Goal: Transaction & Acquisition: Purchase product/service

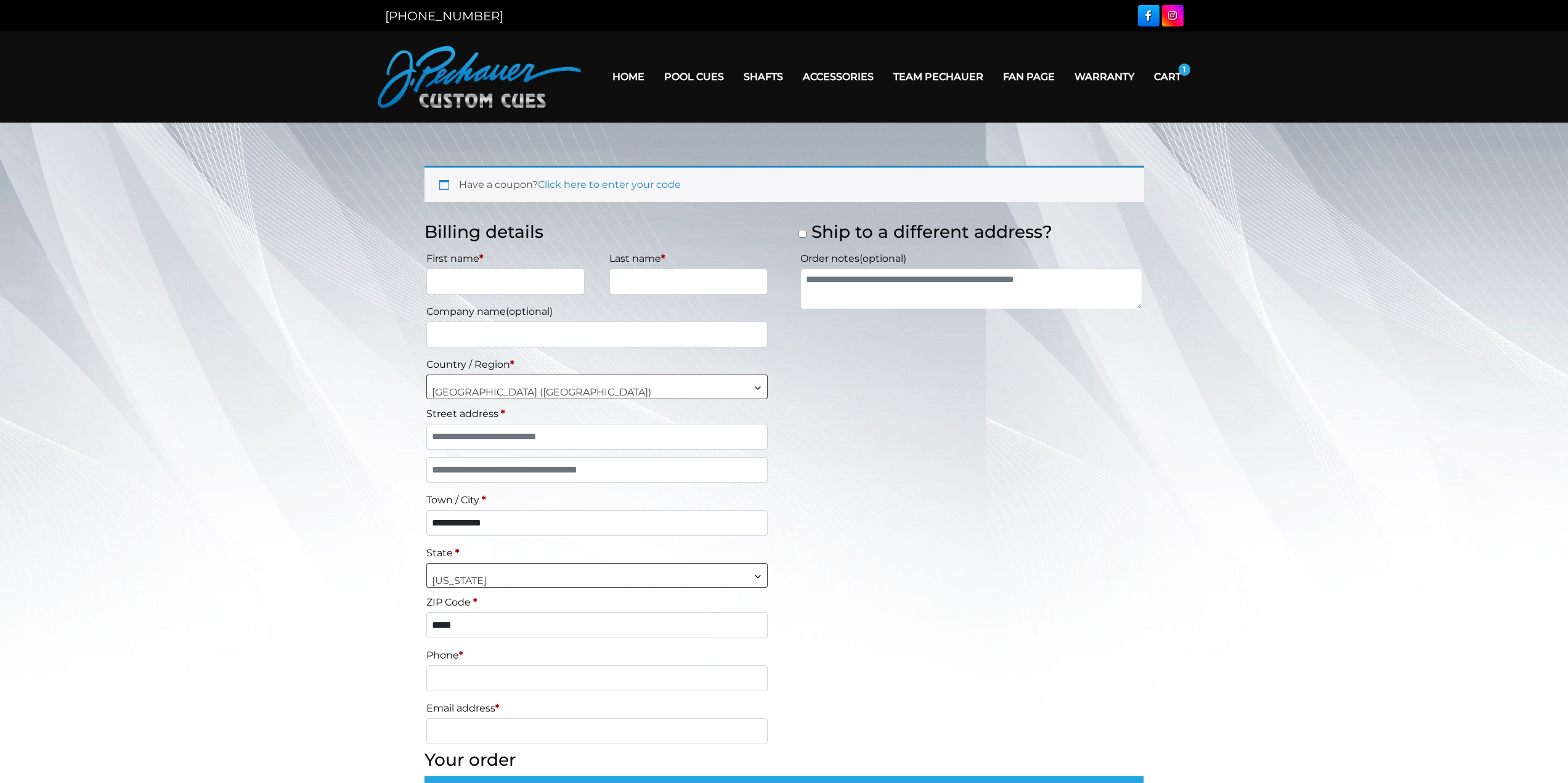
select select "**"
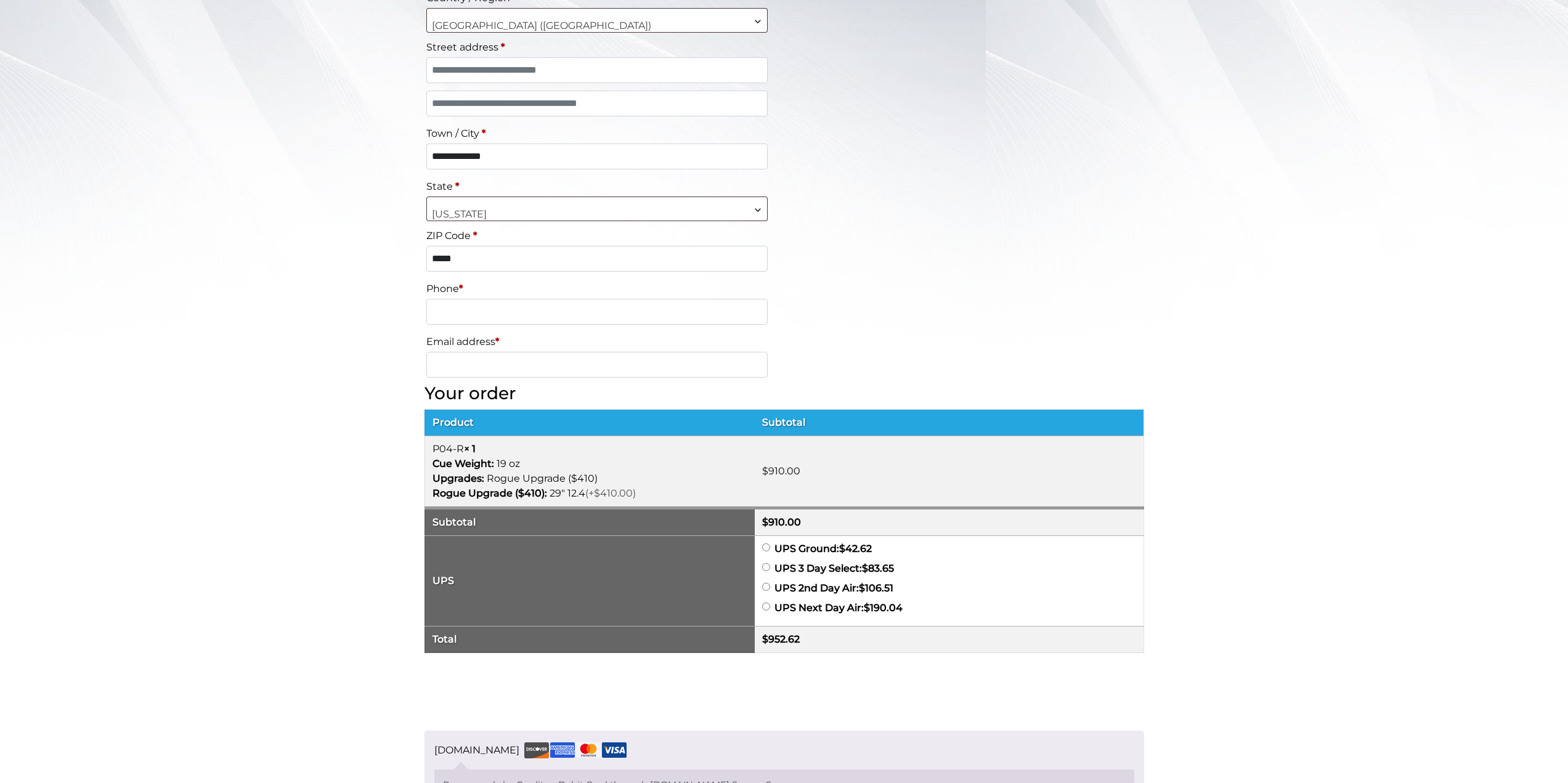
scroll to position [348, 0]
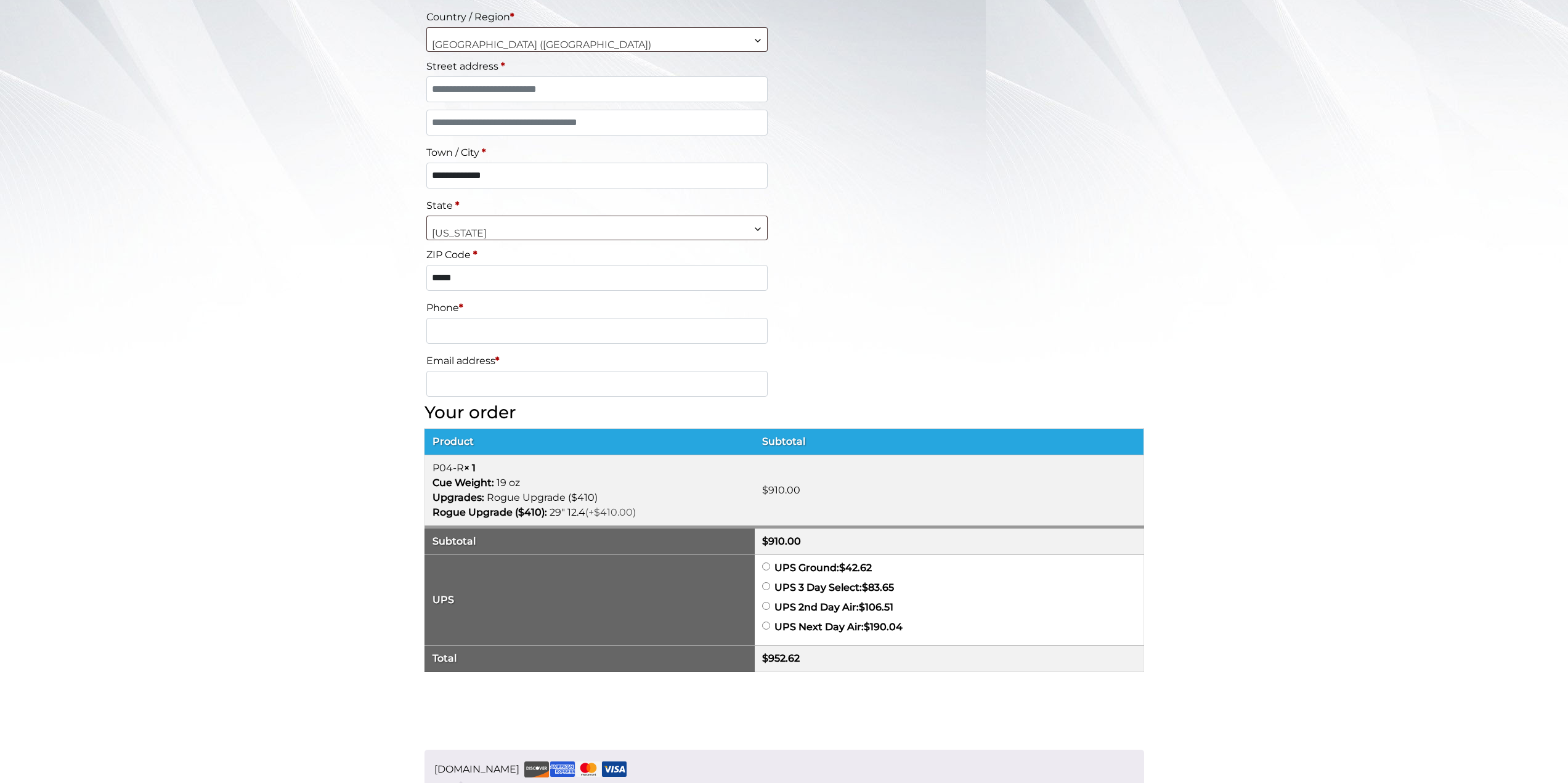
click at [470, 440] on th "Product" at bounding box center [589, 442] width 330 height 26
click at [459, 463] on td "P04-R × 1 Cue Weight: 19 oz Upgrades: Rogue Upgrade ($410) Rogue Upgrade ($410)…" at bounding box center [589, 491] width 330 height 72
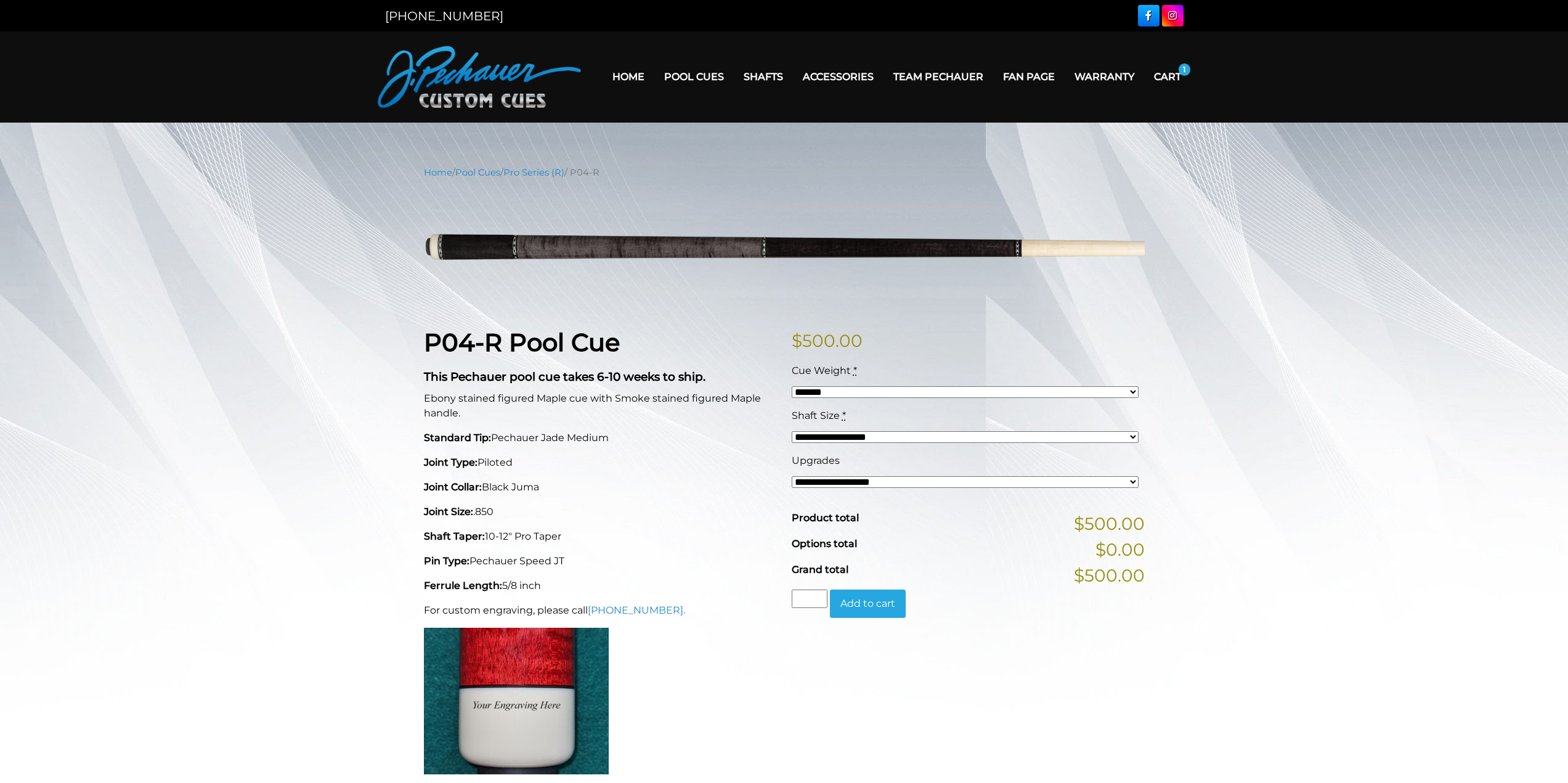
select select "*****"
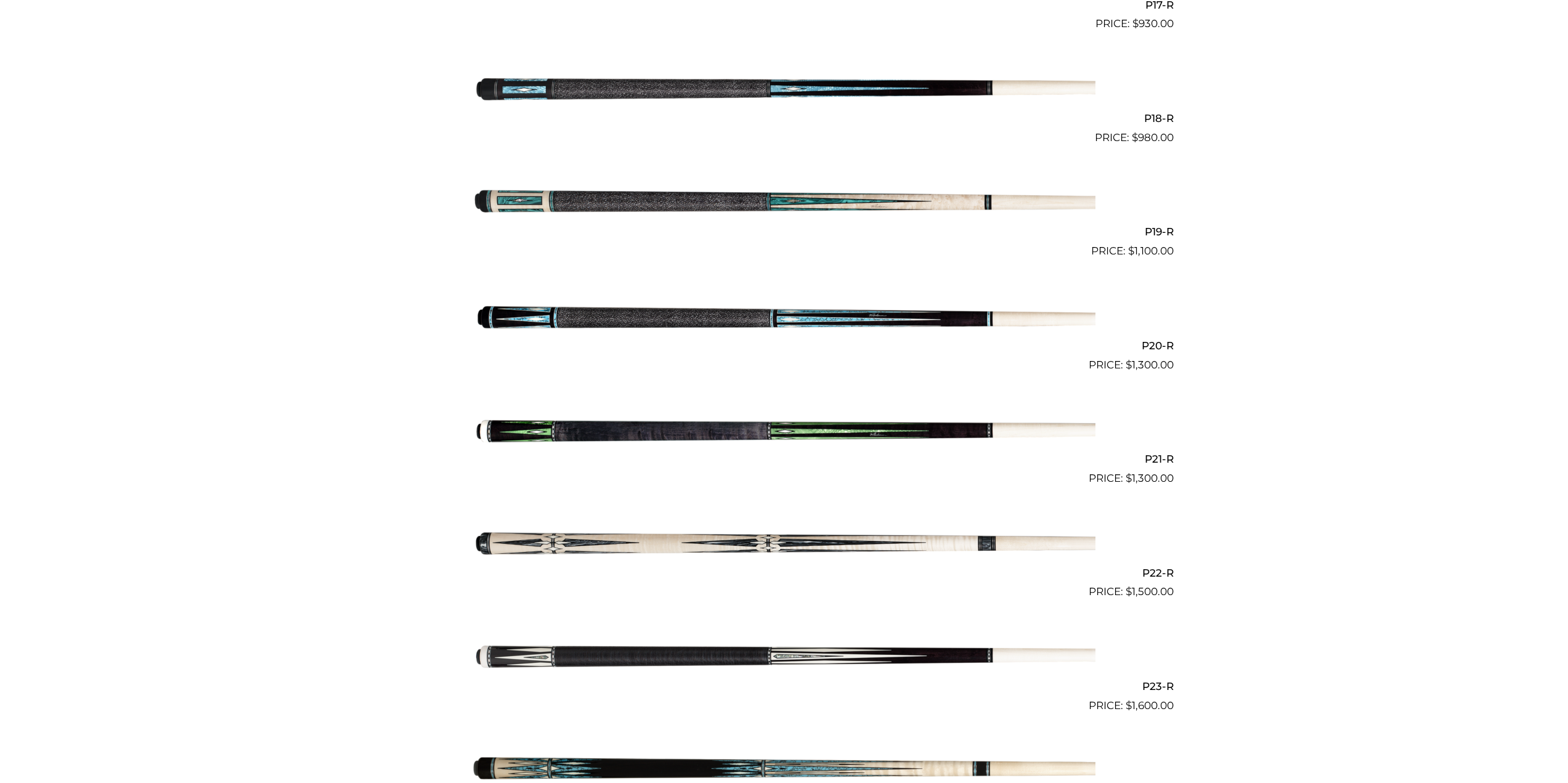
scroll to position [2303, 0]
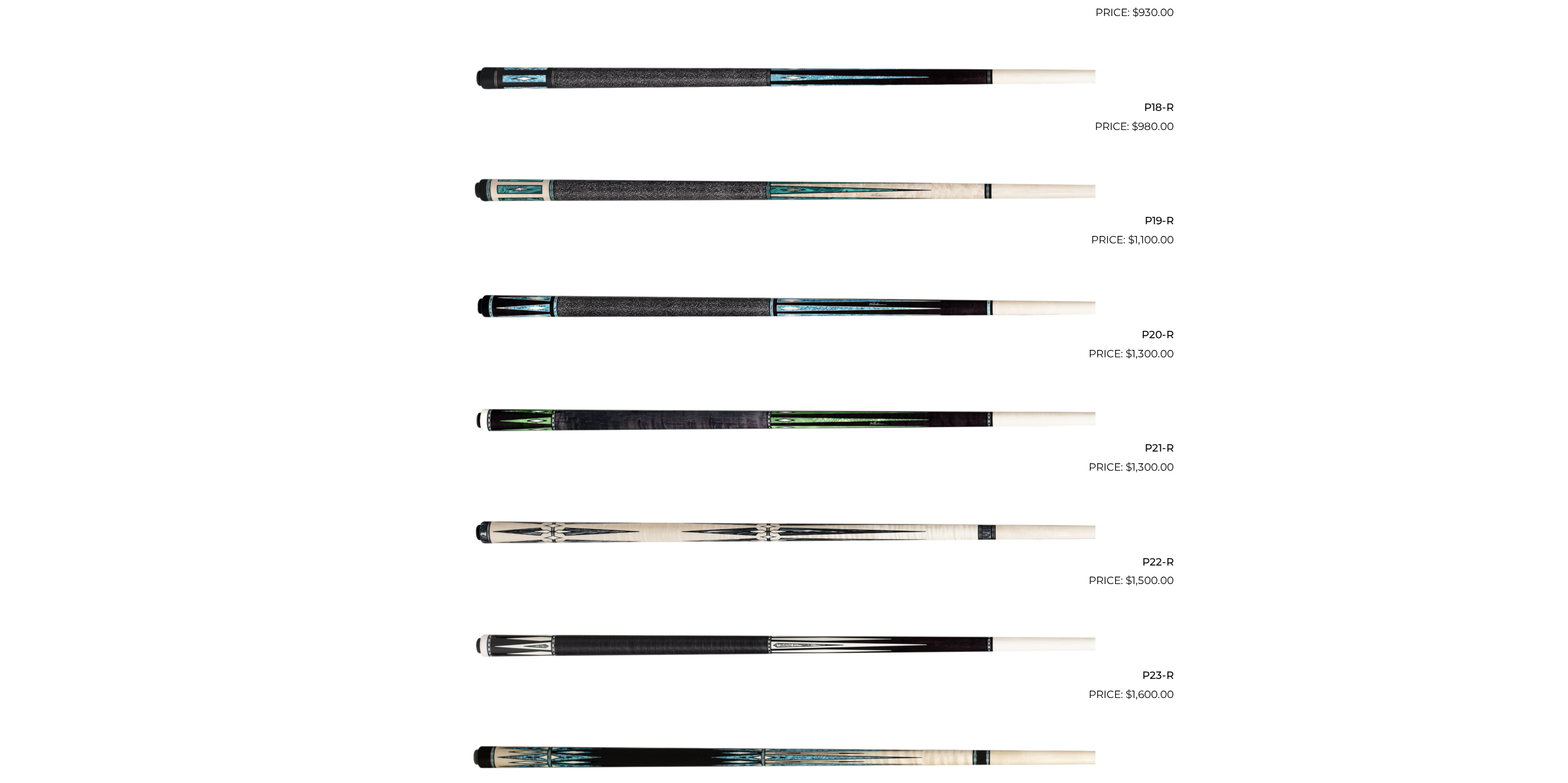
click at [674, 426] on img at bounding box center [784, 419] width 622 height 104
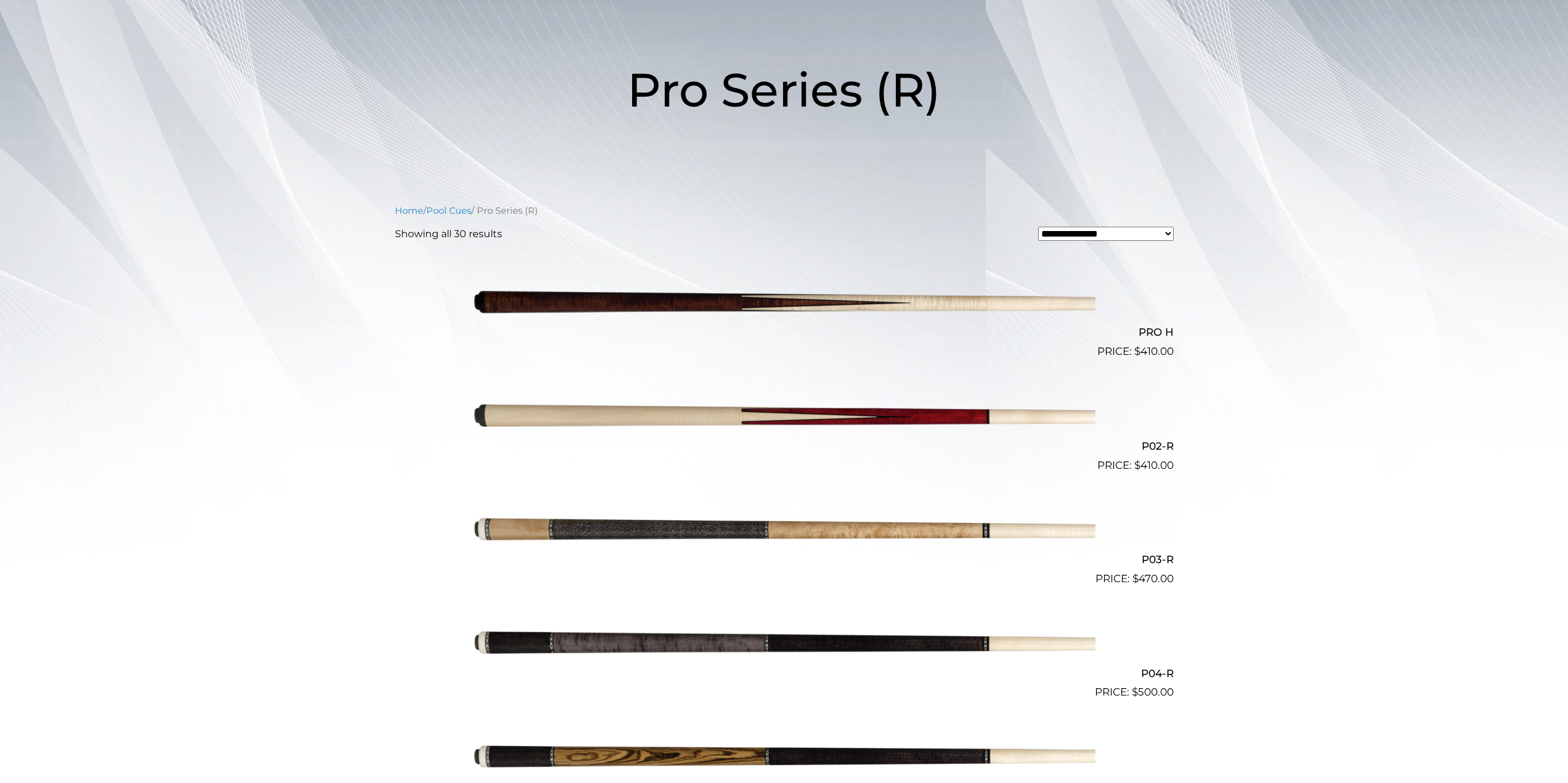
scroll to position [144, 0]
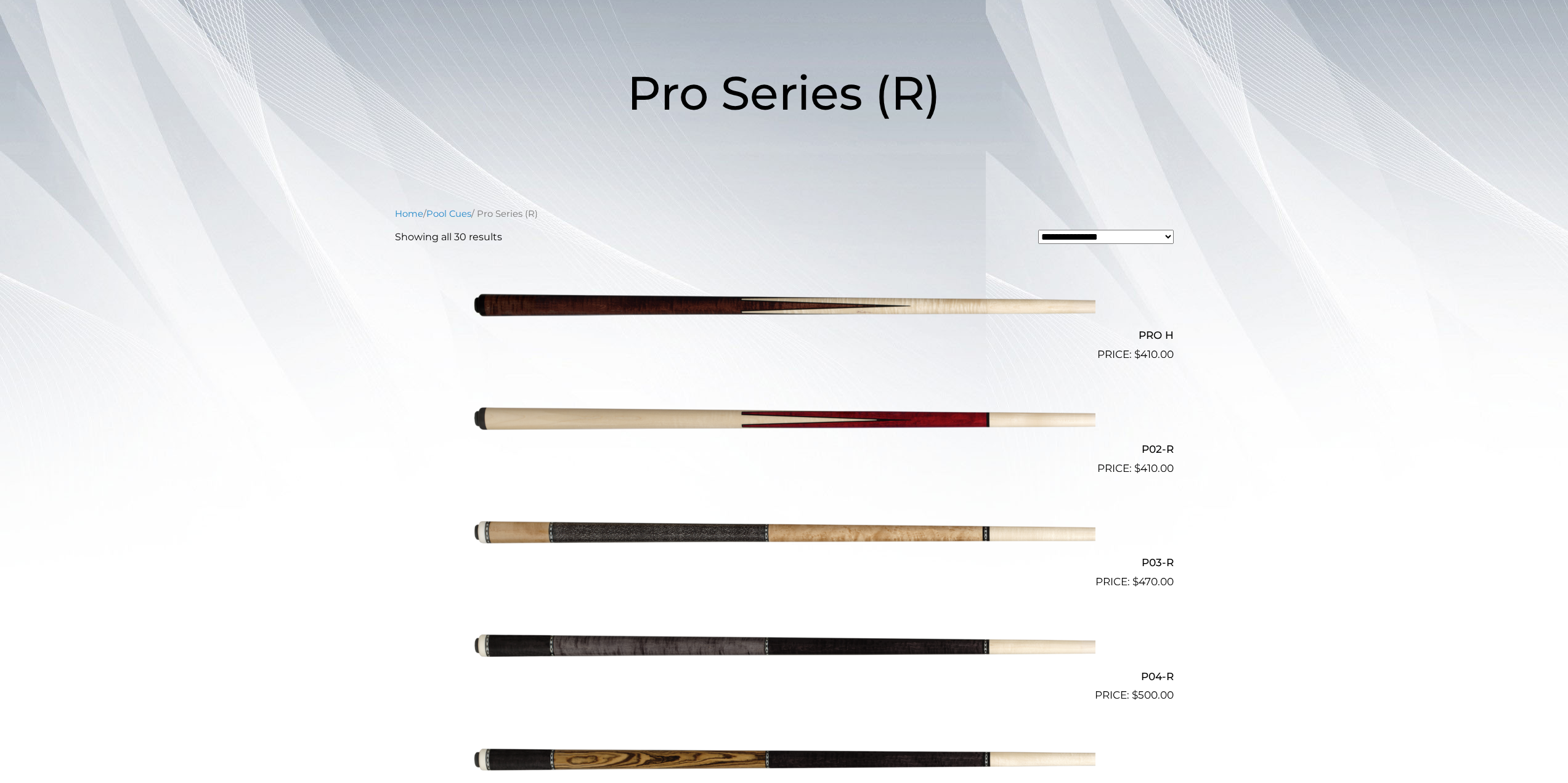
click at [722, 311] on img at bounding box center [784, 306] width 622 height 104
click at [722, 414] on img at bounding box center [784, 420] width 622 height 104
click at [756, 642] on img at bounding box center [784, 647] width 622 height 104
